Goal: Register for event/course

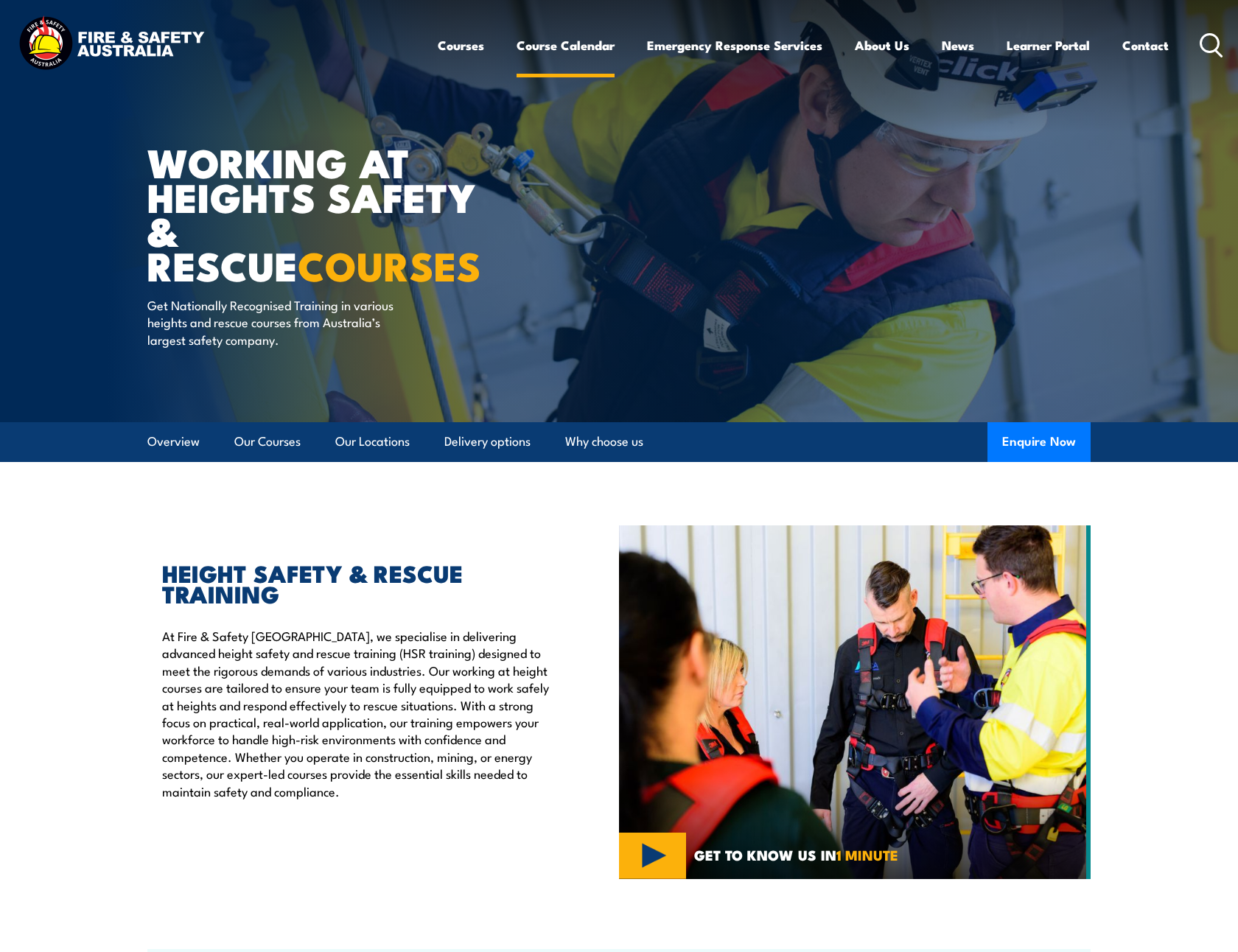
click at [536, 45] on link "Course Calendar" at bounding box center [565, 46] width 98 height 39
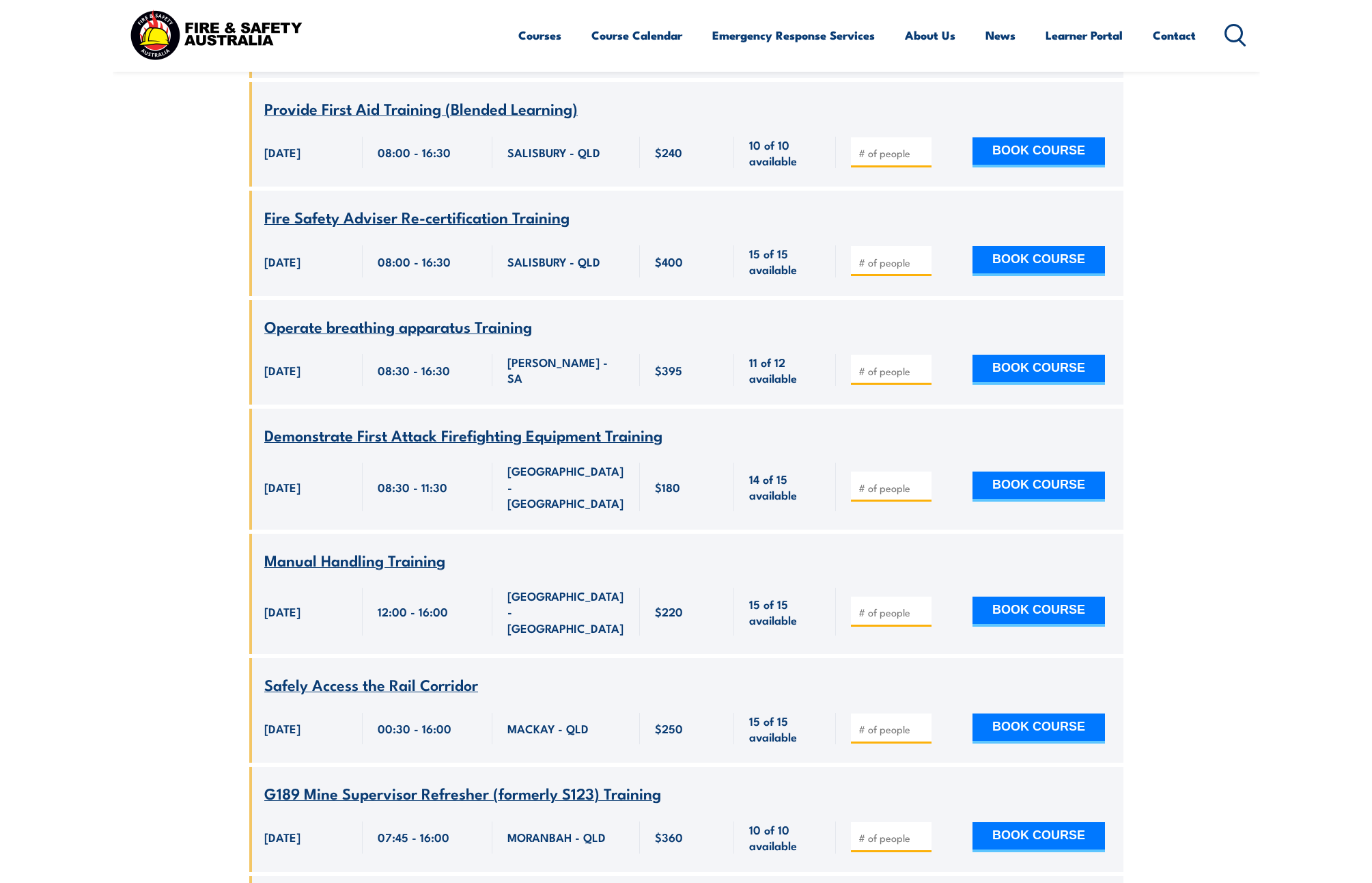
scroll to position [50896, 0]
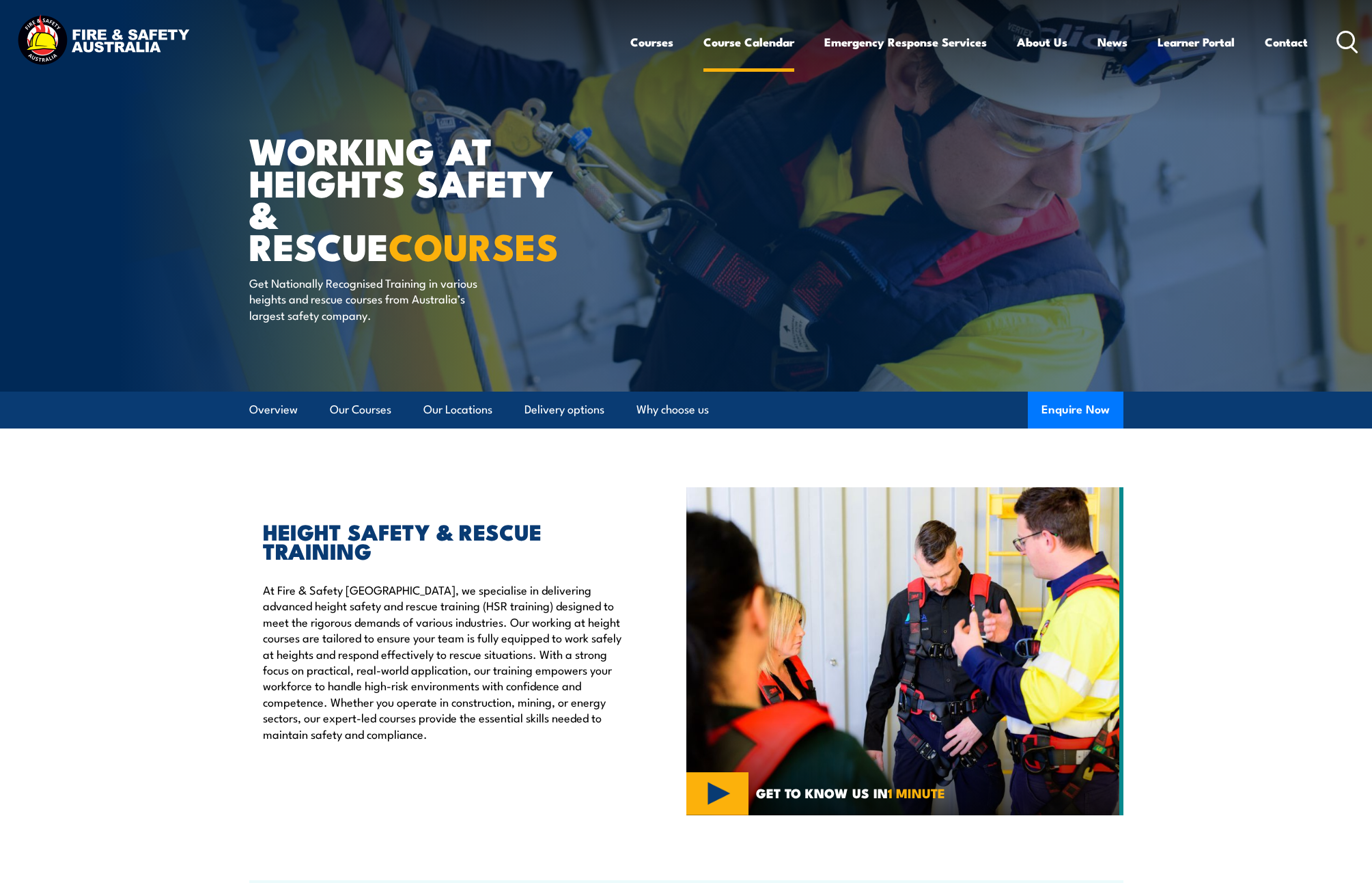
click at [739, 45] on link "Course Calendar" at bounding box center [749, 42] width 91 height 36
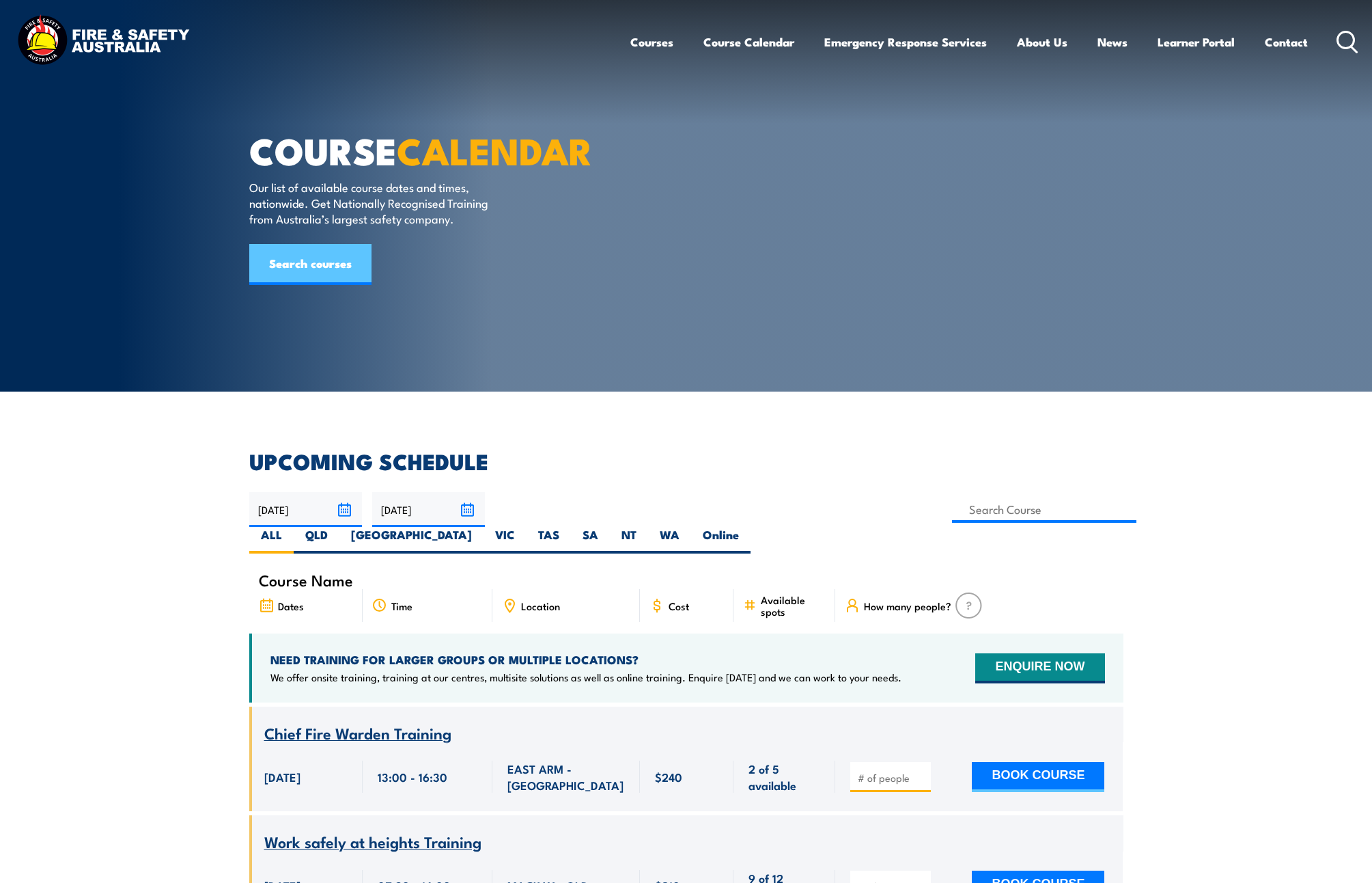
click at [309, 285] on link "Search courses" at bounding box center [311, 263] width 123 height 41
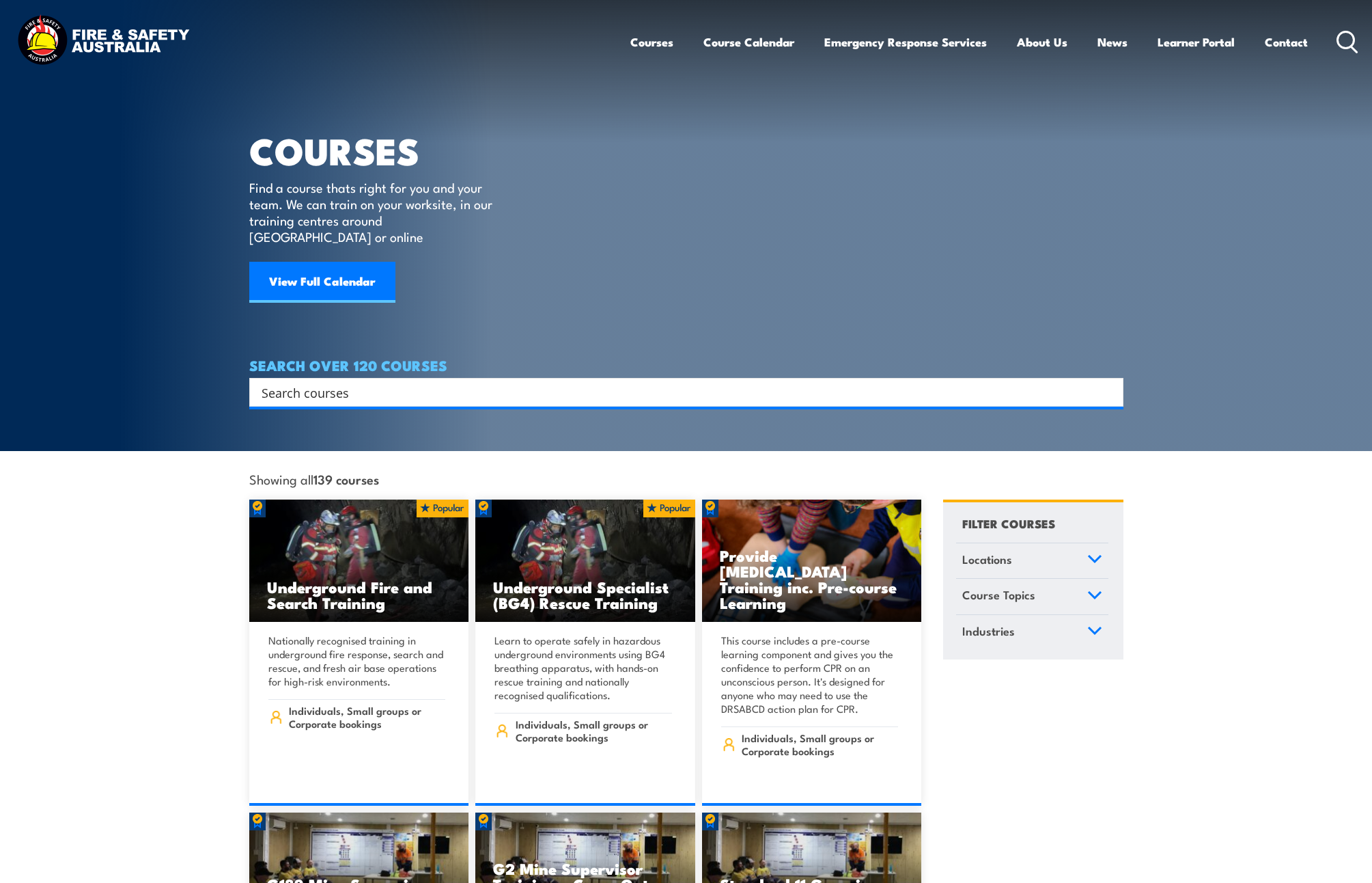
click at [398, 382] on input "Search input" at bounding box center [677, 392] width 832 height 21
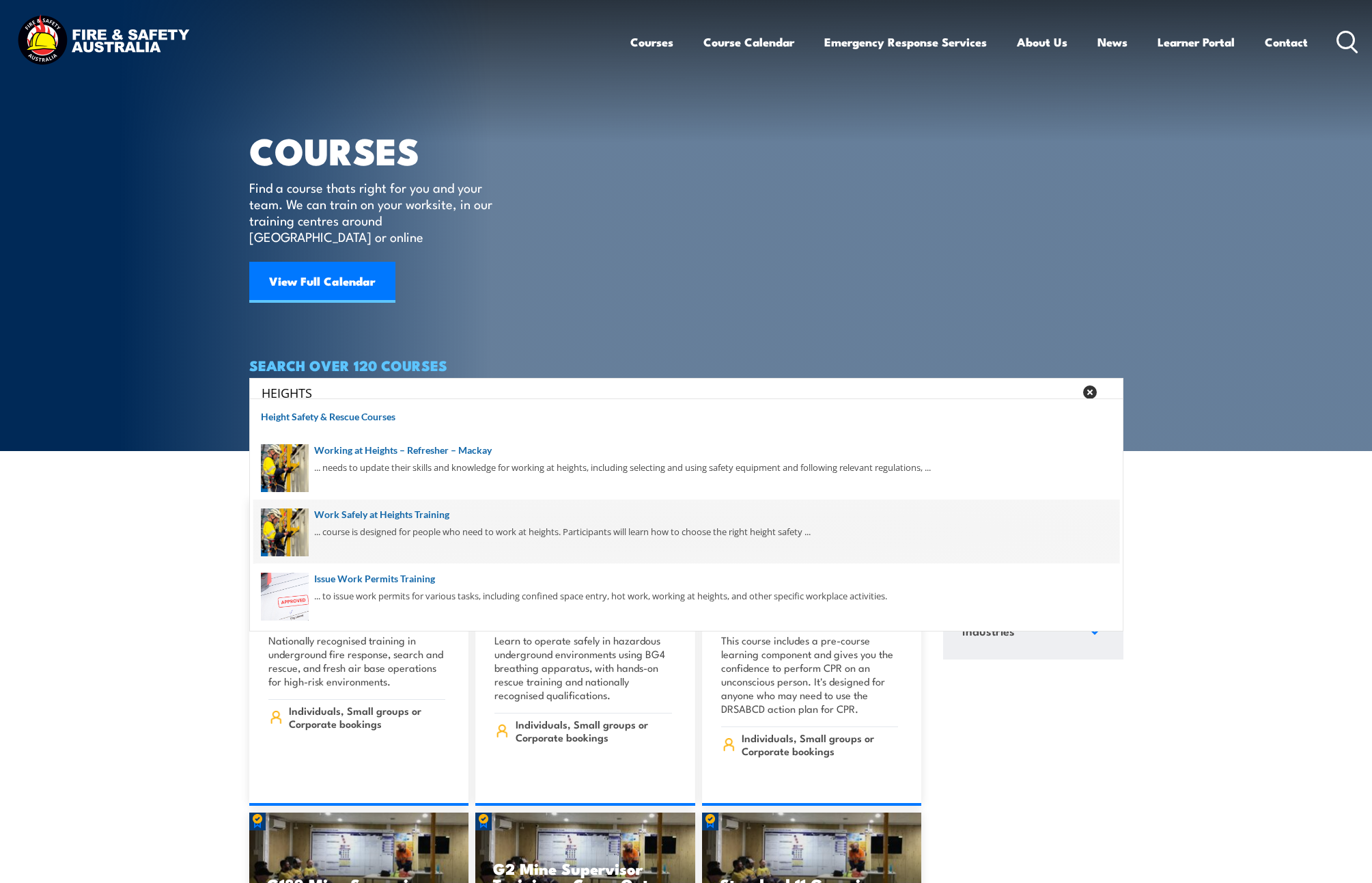
type input "HEIGHTS"
click at [467, 520] on span at bounding box center [686, 532] width 866 height 65
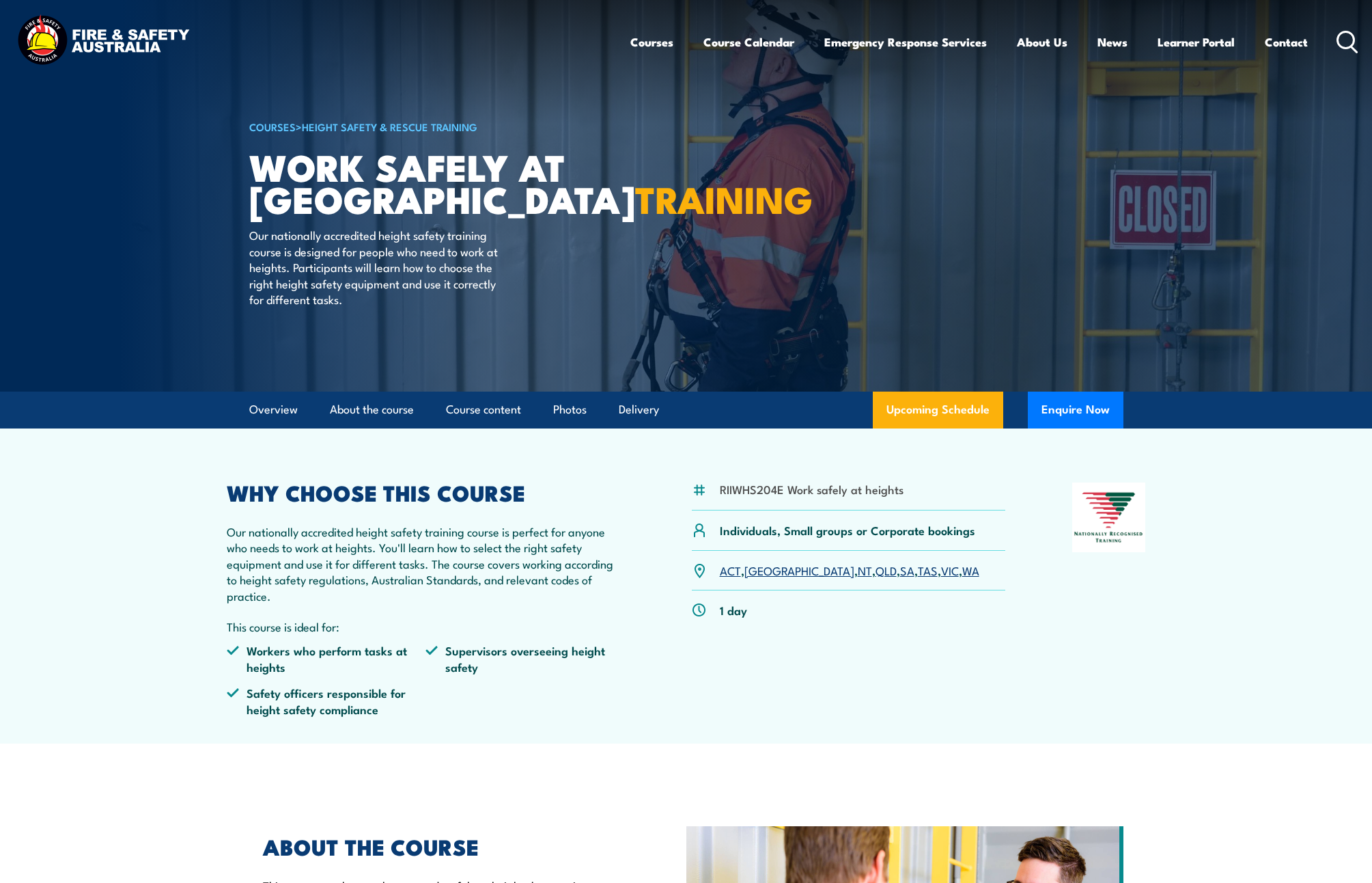
click at [875, 573] on link "QLD" at bounding box center [886, 570] width 22 height 17
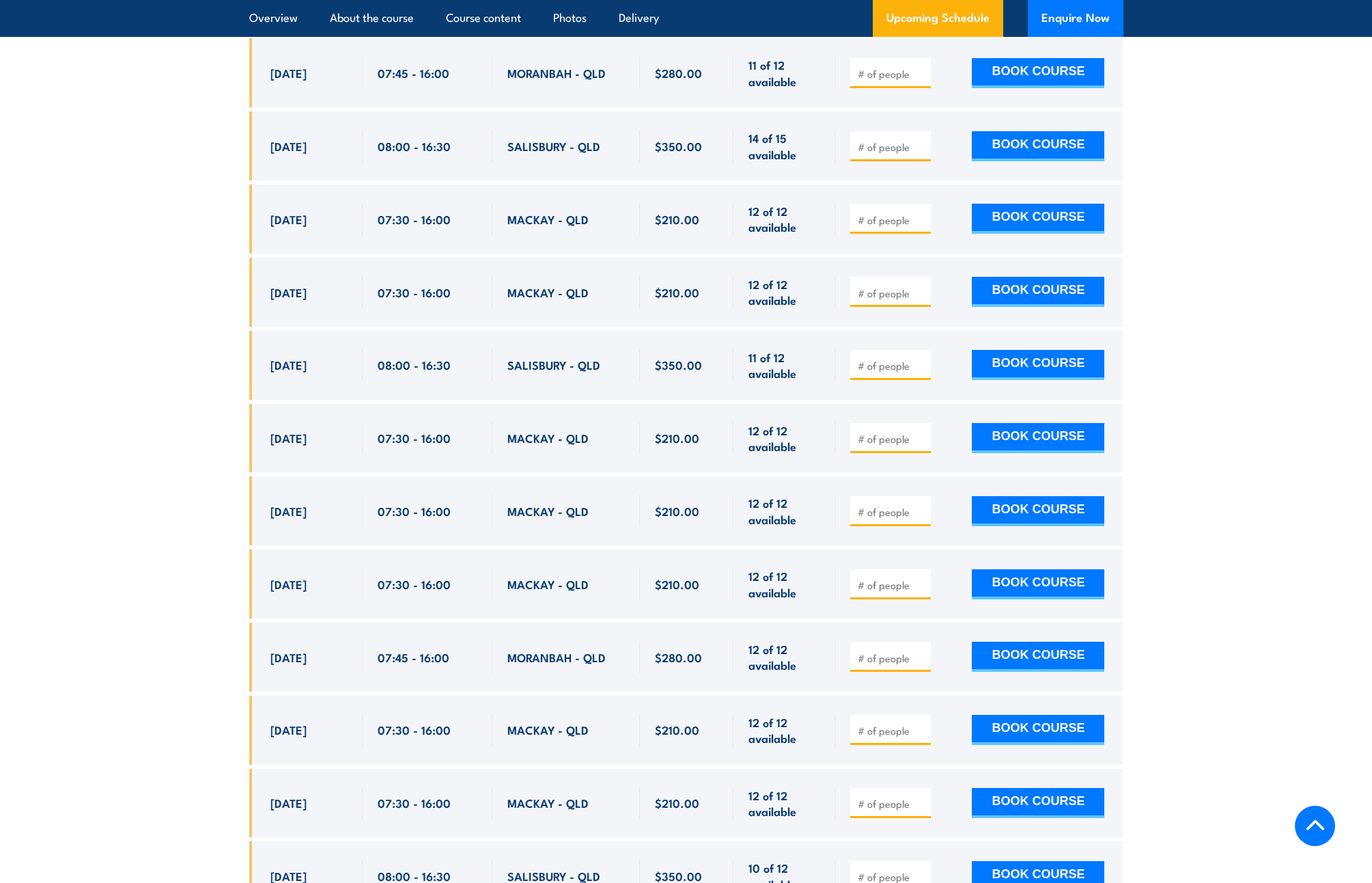
scroll to position [2584, 0]
